Goal: Task Accomplishment & Management: Use online tool/utility

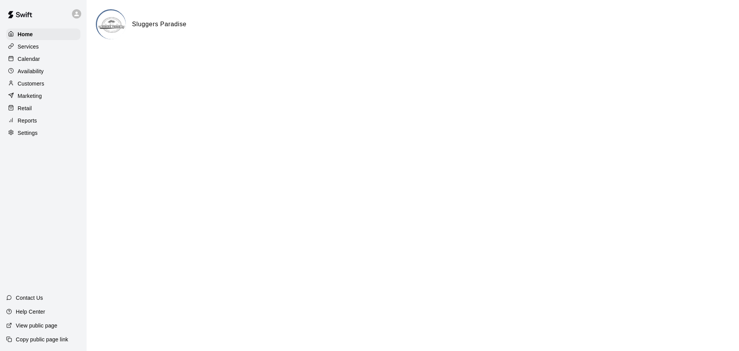
click at [28, 122] on p "Reports" at bounding box center [27, 121] width 19 height 8
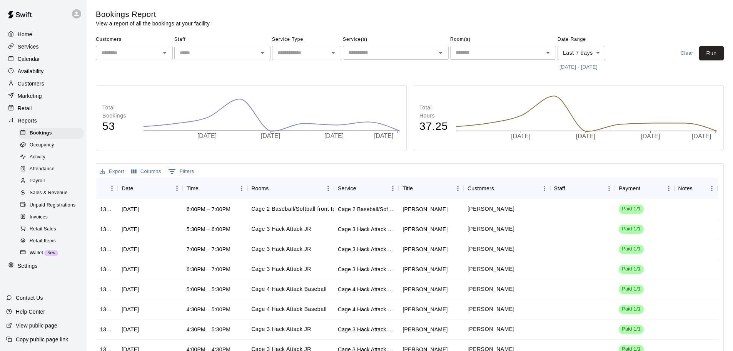
click at [44, 197] on span "Sales & Revenue" at bounding box center [49, 193] width 38 height 8
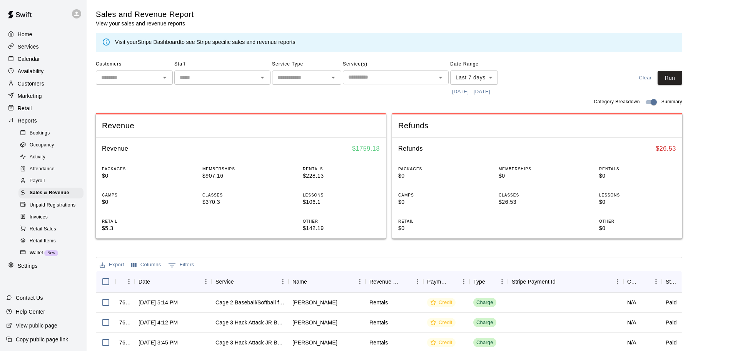
click at [492, 91] on button "[DATE] - [DATE]" at bounding box center [471, 92] width 42 height 12
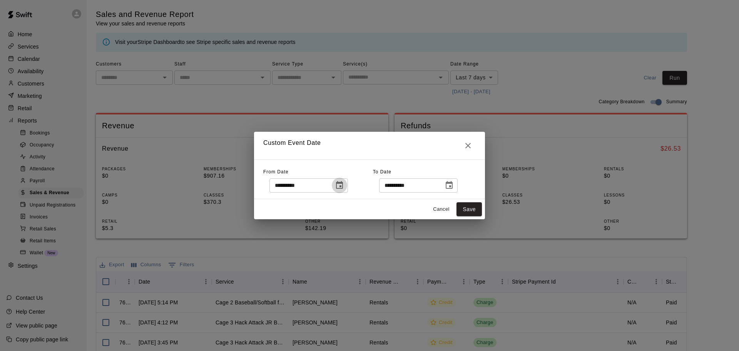
click at [347, 190] on button "Choose date, selected date is Aug 13, 2025" at bounding box center [339, 184] width 15 height 15
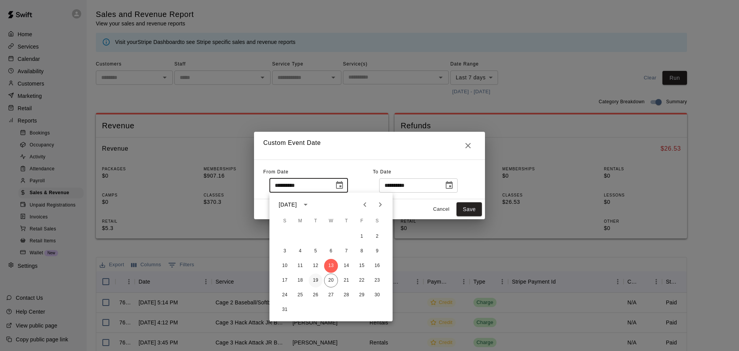
click at [313, 278] on button "19" at bounding box center [316, 280] width 14 height 14
type input "**********"
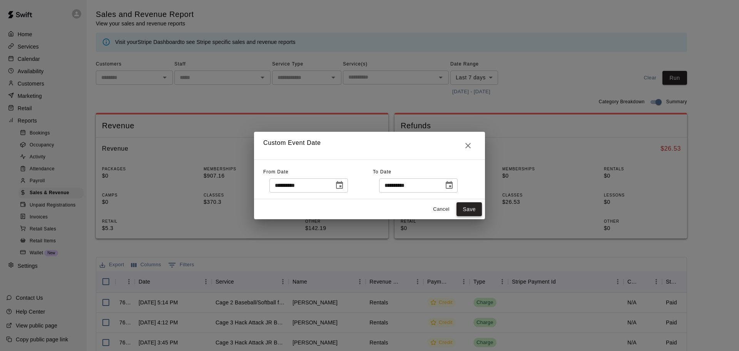
click at [464, 207] on button "Save" at bounding box center [469, 209] width 25 height 14
type input "******"
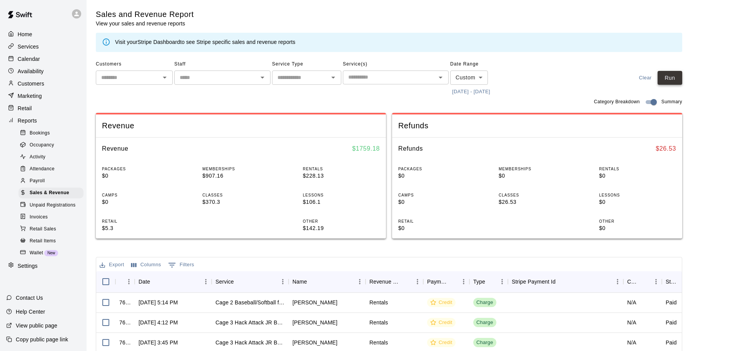
click at [679, 83] on button "Run" at bounding box center [670, 78] width 25 height 14
click at [34, 58] on p "Calendar" at bounding box center [29, 59] width 22 height 8
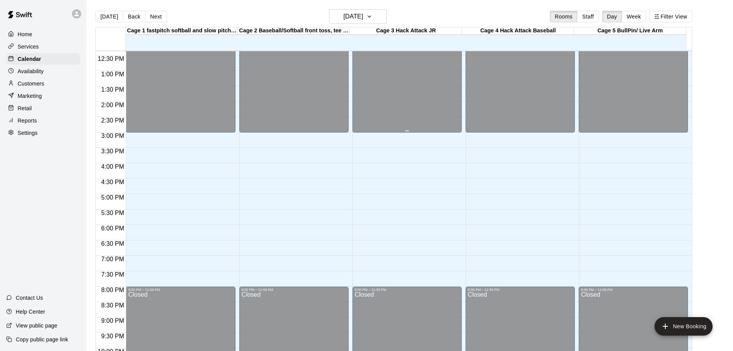
scroll to position [381, 0]
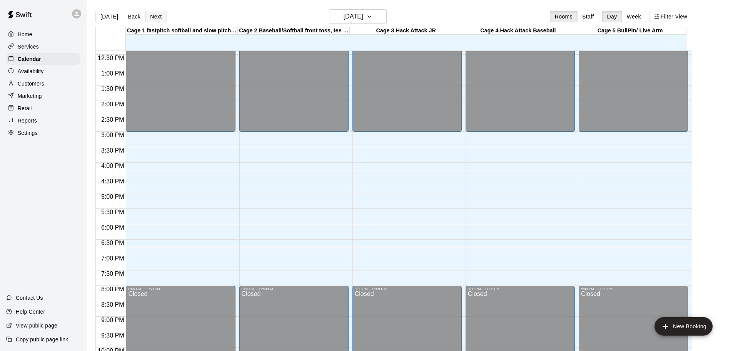
click at [153, 19] on button "Next" at bounding box center [156, 17] width 22 height 12
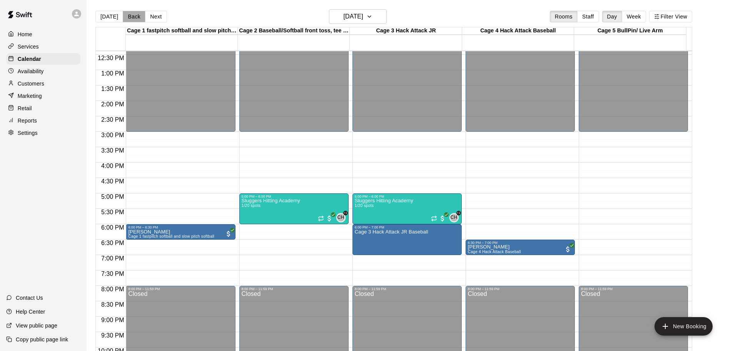
click at [138, 17] on button "Back" at bounding box center [134, 17] width 23 height 12
